Goal: Information Seeking & Learning: Learn about a topic

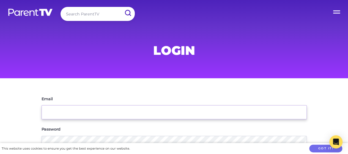
type input "hlakstins"
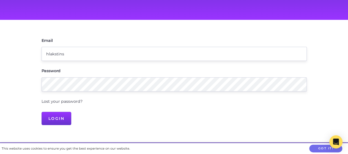
scroll to position [61, 0]
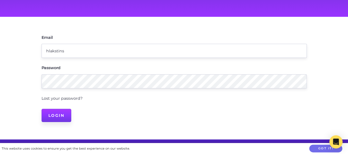
click at [68, 112] on input "Login" at bounding box center [57, 115] width 30 height 13
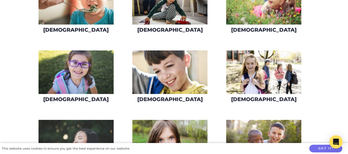
scroll to position [229, 0]
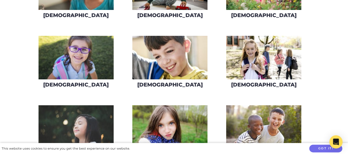
click at [257, 55] on img at bounding box center [263, 58] width 75 height 44
